Goal: Transaction & Acquisition: Purchase product/service

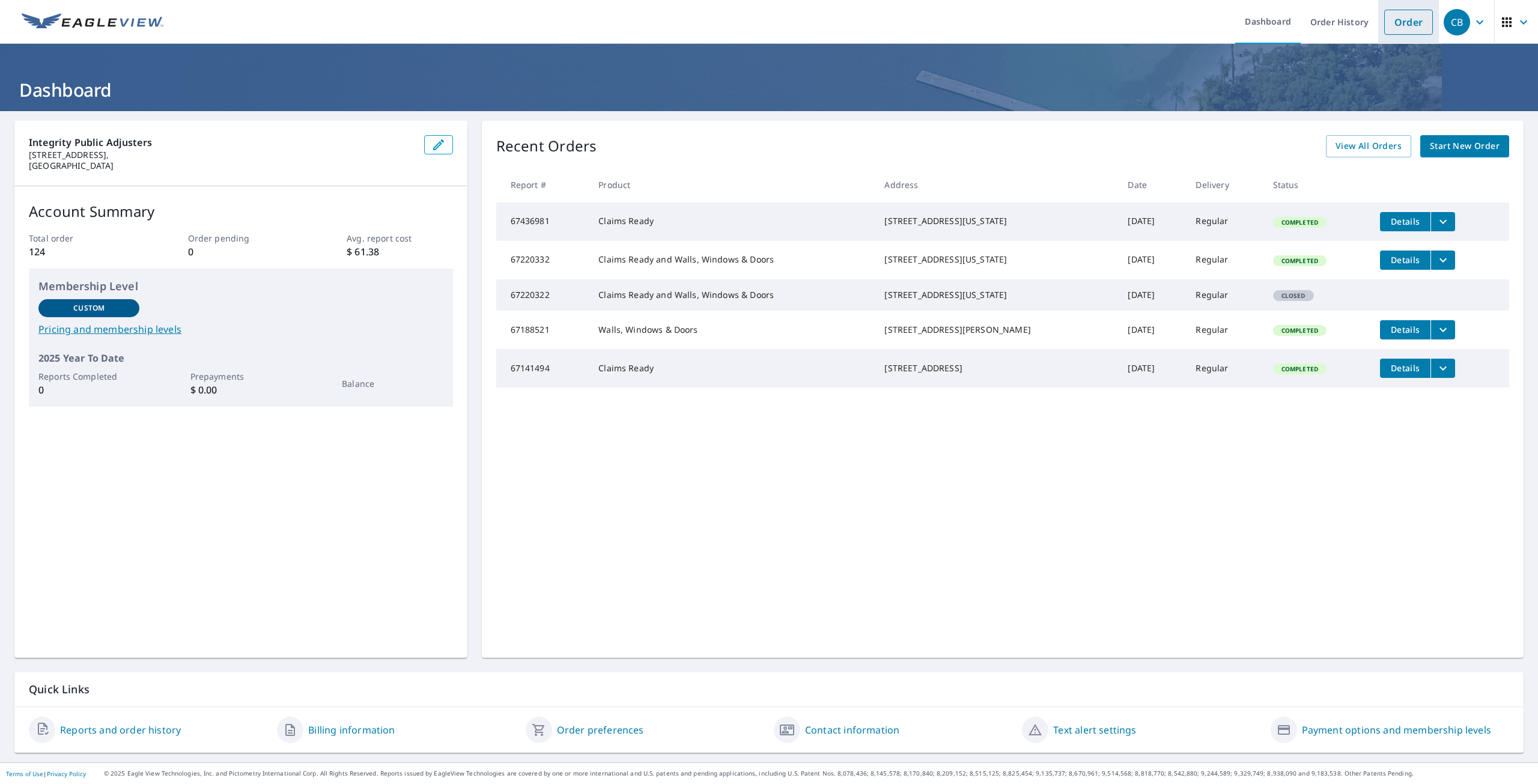
click at [1398, 25] on link "Order" at bounding box center [1409, 22] width 49 height 25
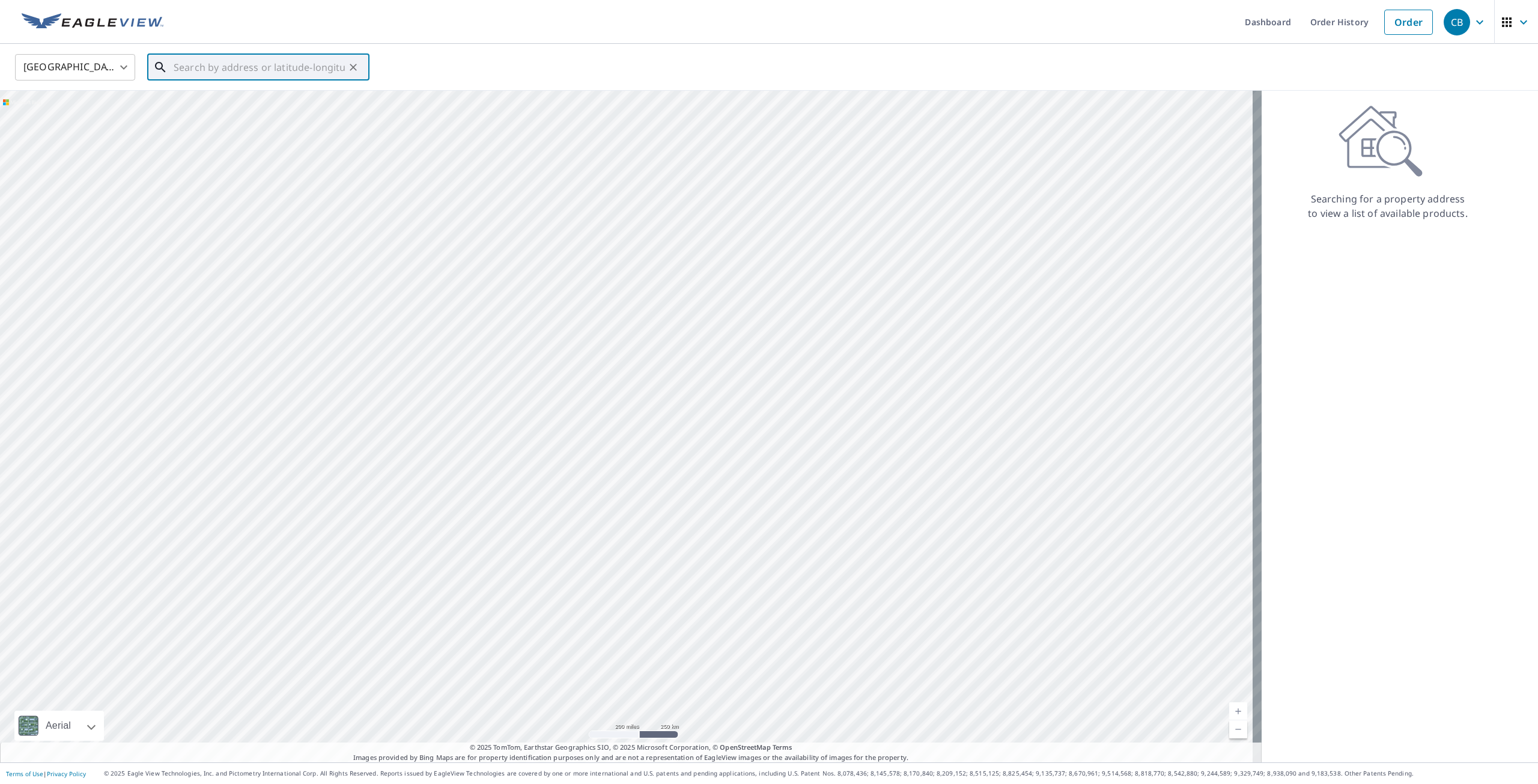
click at [257, 68] on input "text" at bounding box center [259, 67] width 171 height 34
click at [199, 114] on p "[GEOGRAPHIC_DATA]" at bounding box center [265, 115] width 189 height 12
type input "[STREET_ADDRESS][PERSON_NAME]"
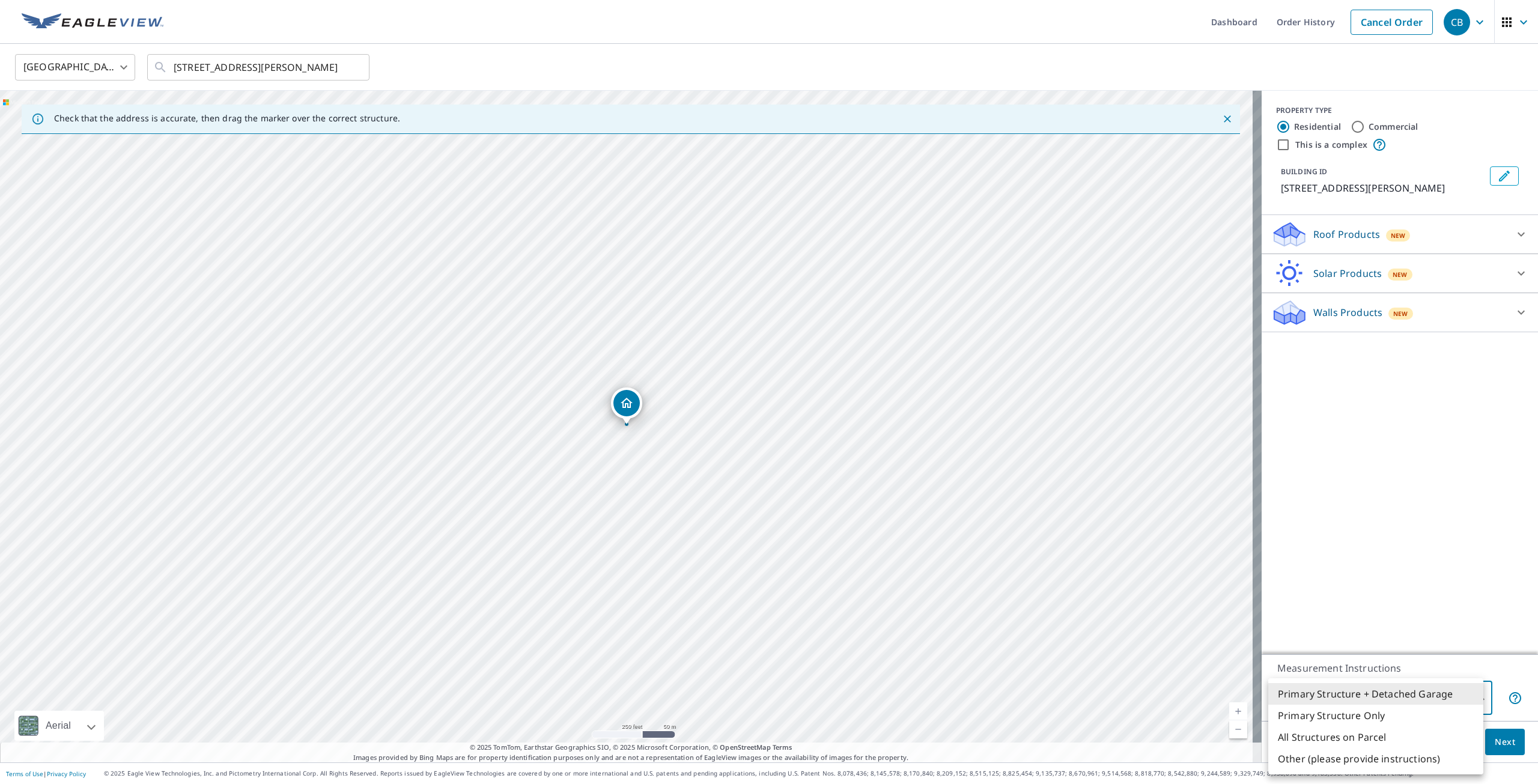
click at [1477, 703] on body "CB CB Dashboard Order History Cancel Order CB [GEOGRAPHIC_DATA] US ​ [STREET_AD…" at bounding box center [769, 392] width 1538 height 784
click at [1509, 742] on div at bounding box center [769, 392] width 1538 height 784
click at [1453, 238] on div "Roof Products New" at bounding box center [1389, 235] width 236 height 29
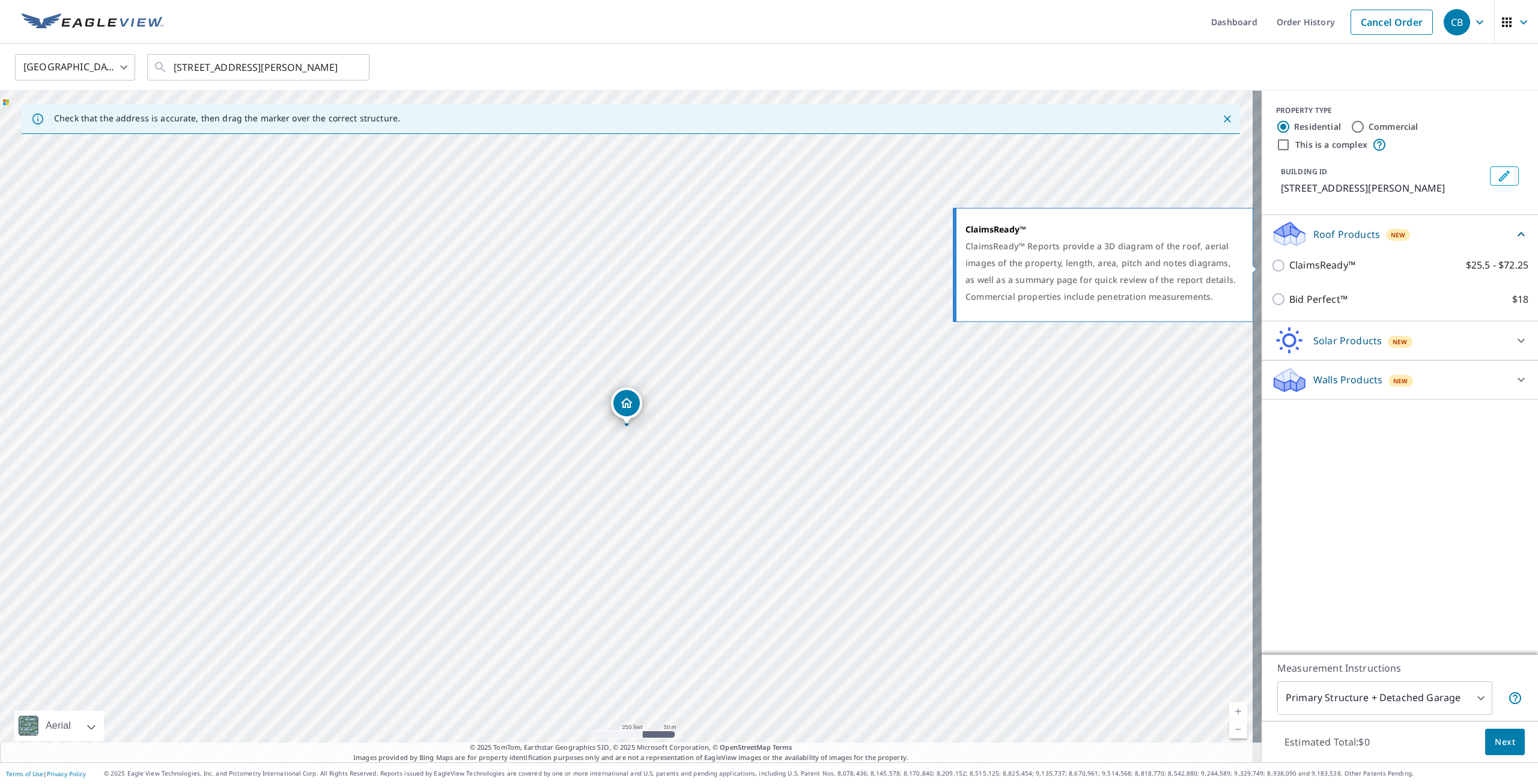
click at [1345, 265] on p "ClaimsReady™" at bounding box center [1322, 265] width 66 height 15
click at [1290, 265] on input "ClaimsReady™ $25.5 - $72.25" at bounding box center [1279, 265] width 18 height 14
checkbox input "true"
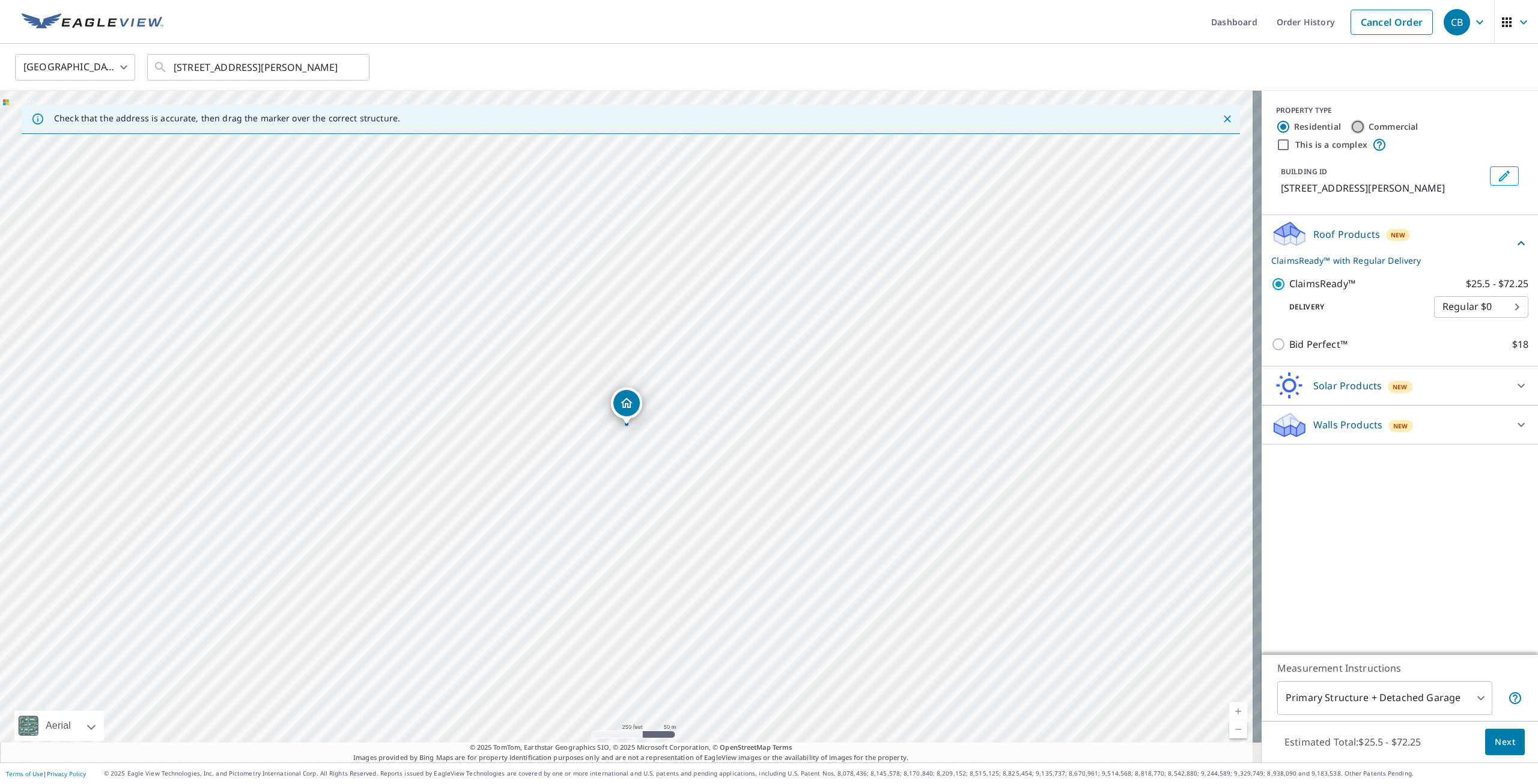
click at [1352, 124] on input "Commercial" at bounding box center [1358, 126] width 14 height 14
radio input "true"
type input "4"
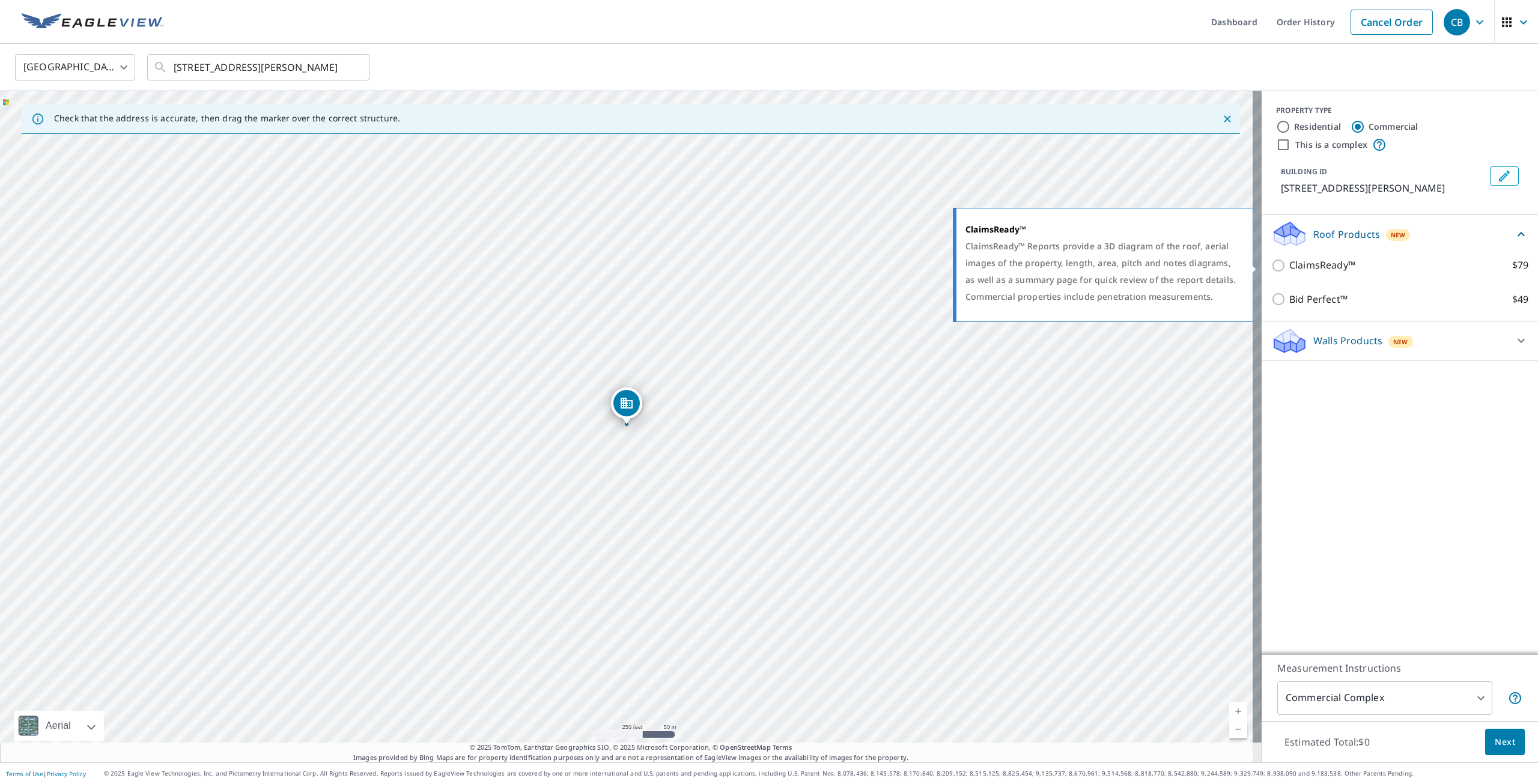
click at [1296, 264] on p "ClaimsReady™" at bounding box center [1322, 265] width 66 height 15
click at [1290, 264] on input "ClaimsReady™ $79" at bounding box center [1279, 265] width 18 height 14
checkbox input "true"
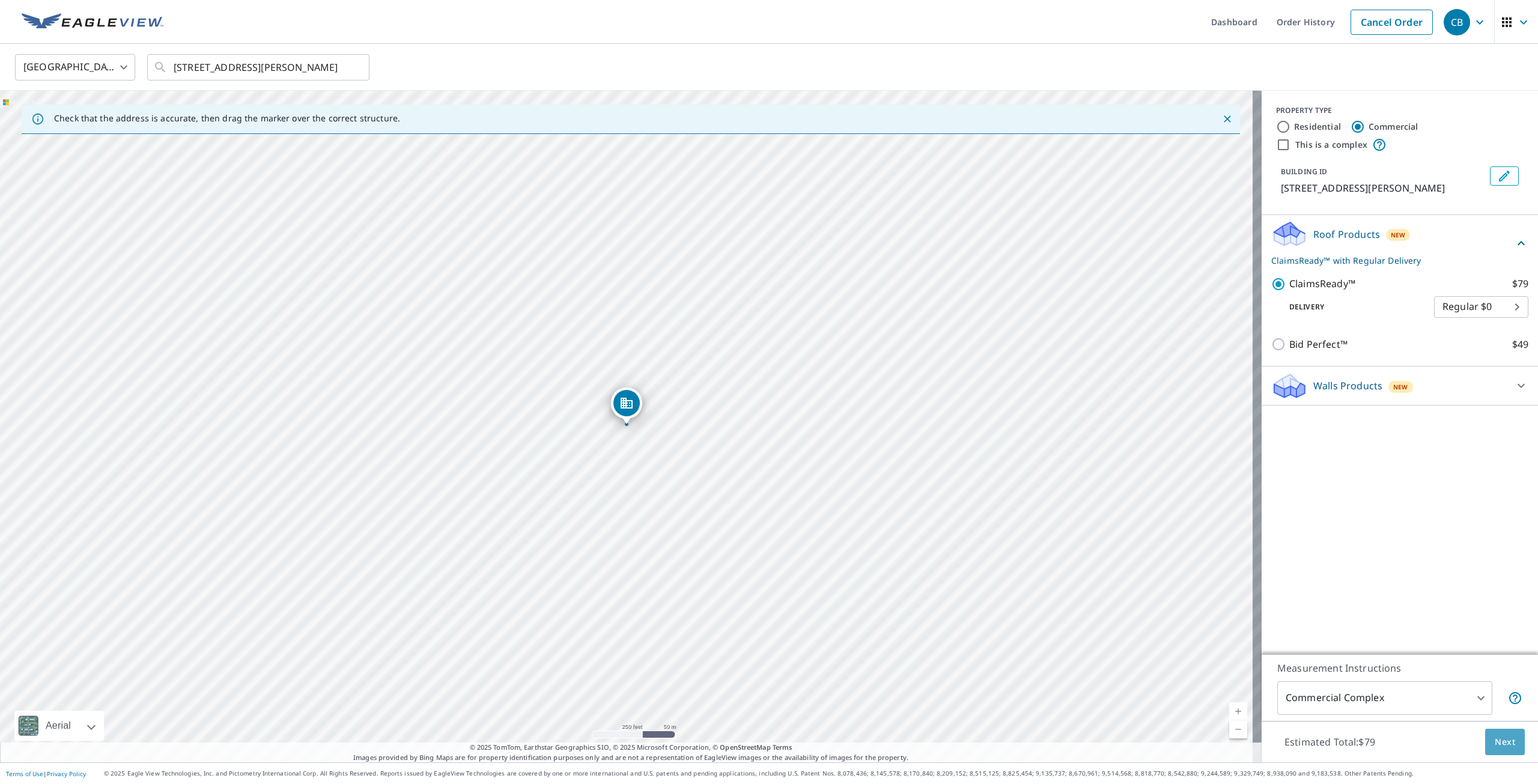
click at [1499, 745] on span "Next" at bounding box center [1505, 742] width 20 height 15
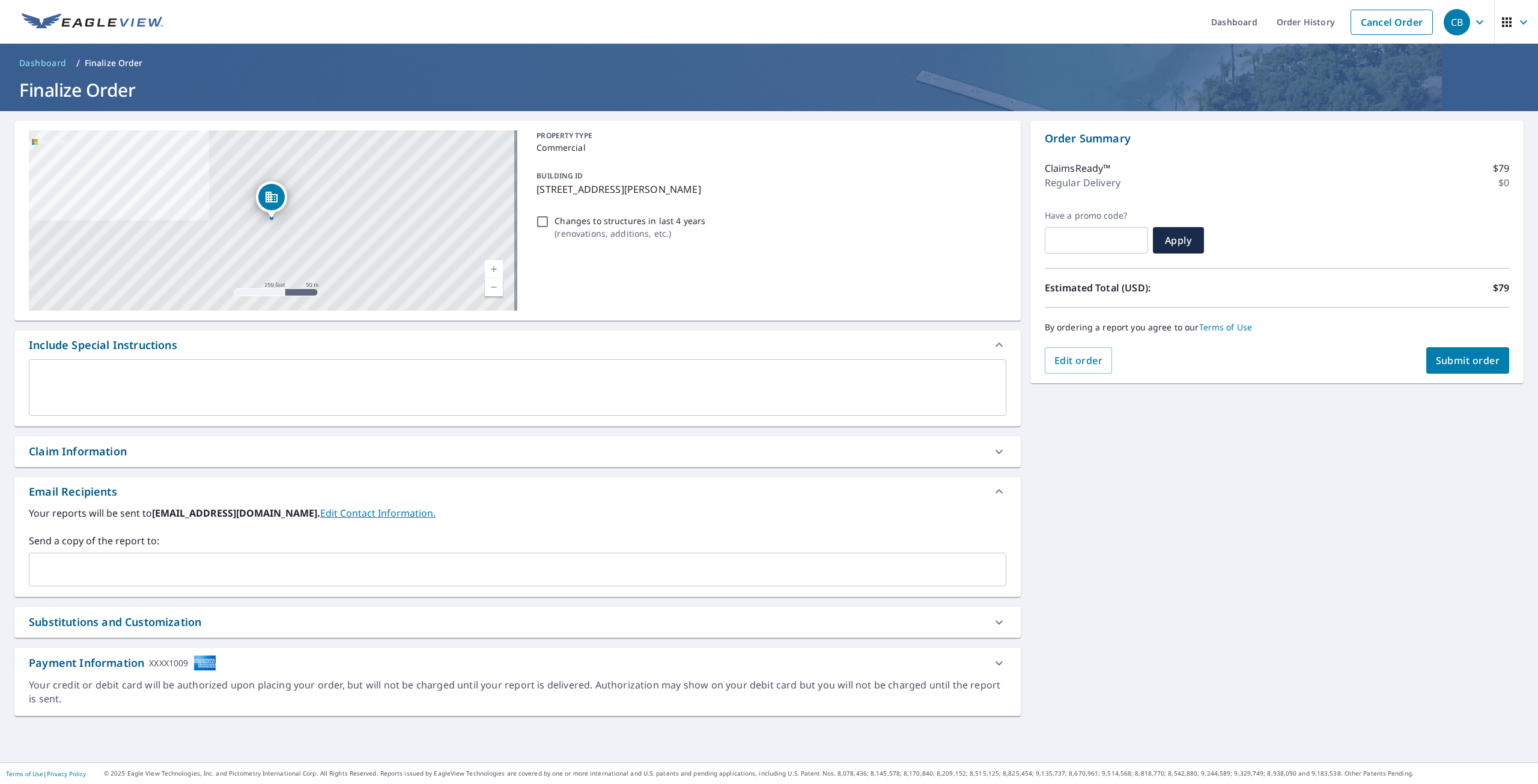
click at [168, 572] on input "text" at bounding box center [509, 569] width 949 height 23
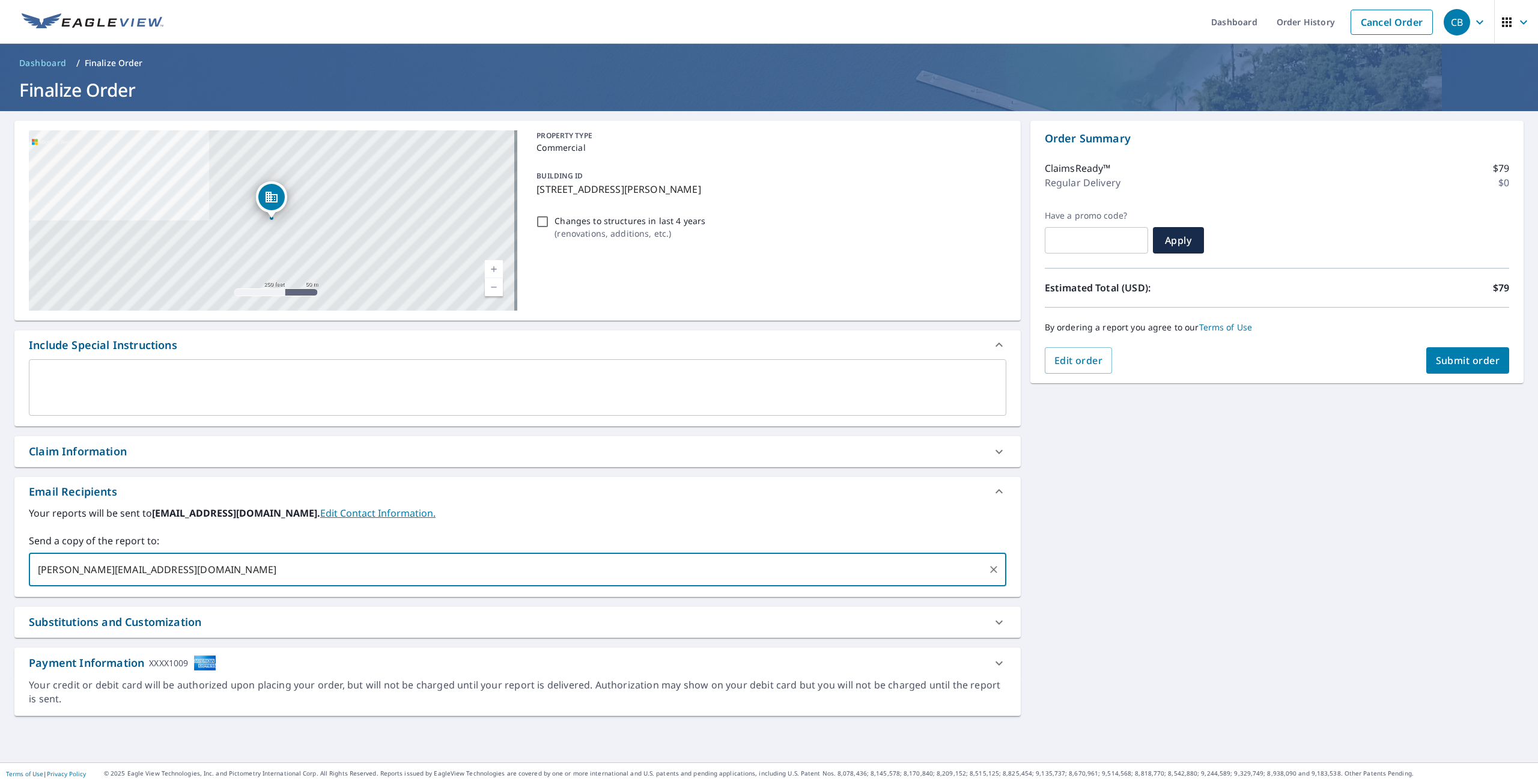
type input "[PERSON_NAME][EMAIL_ADDRESS][DOMAIN_NAME]"
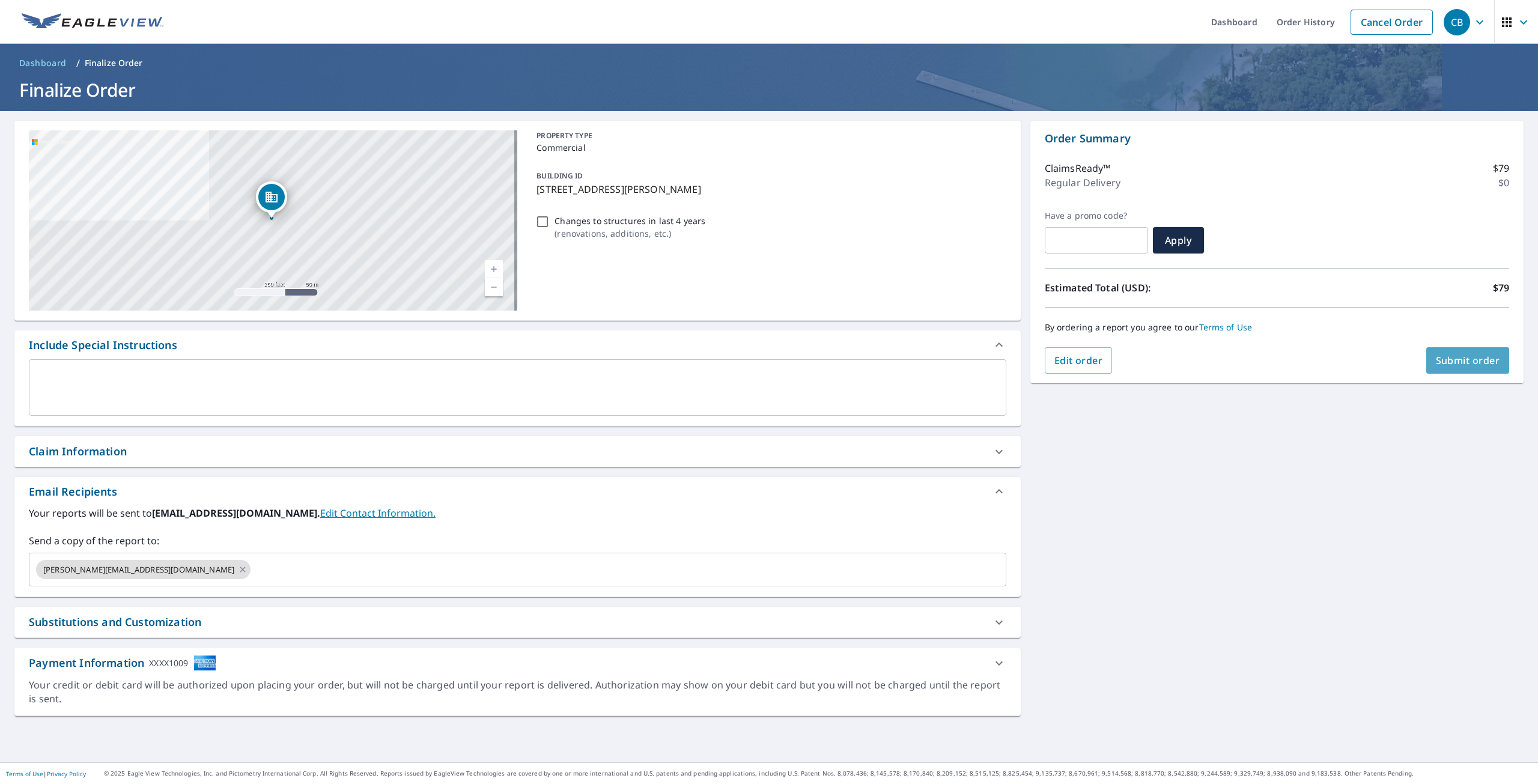
click at [1462, 363] on span "Submit order" at bounding box center [1467, 361] width 65 height 13
